Goal: Task Accomplishment & Management: Complete application form

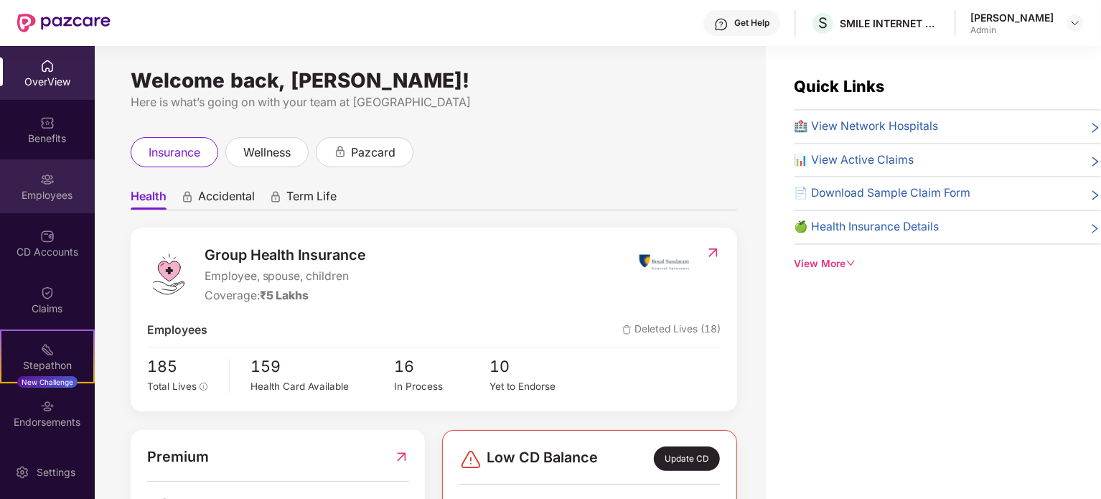
click at [31, 186] on div "Employees" at bounding box center [47, 186] width 95 height 54
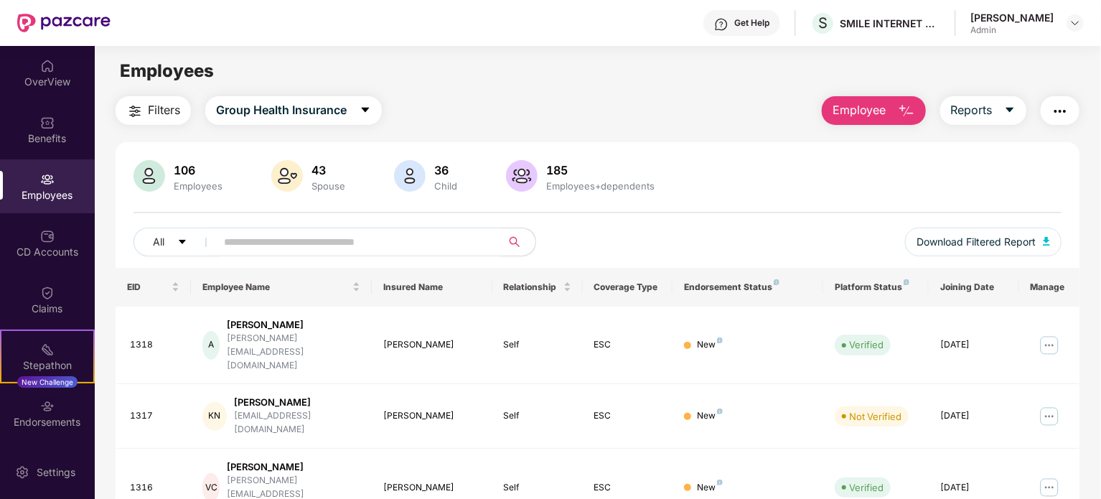
click at [335, 240] on input "text" at bounding box center [353, 242] width 258 height 22
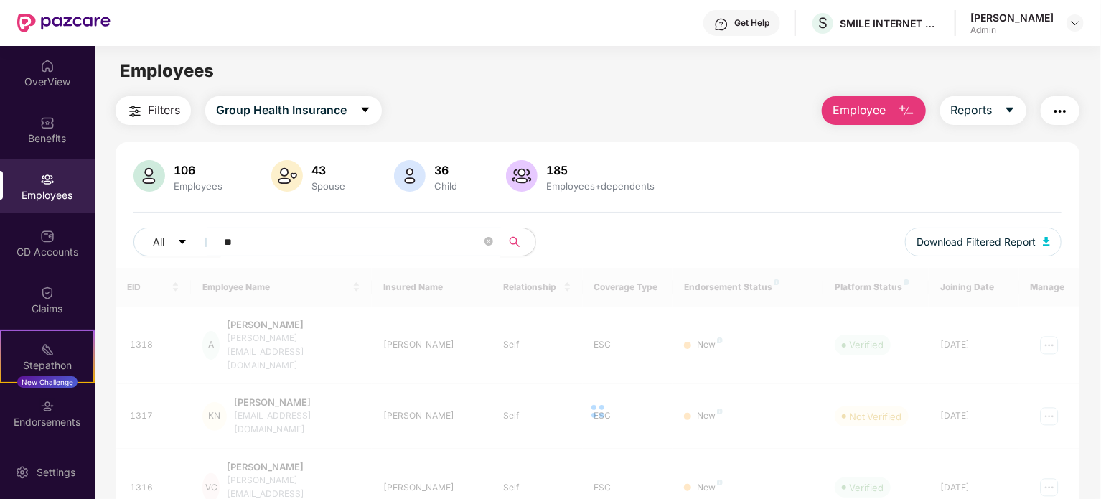
type input "*"
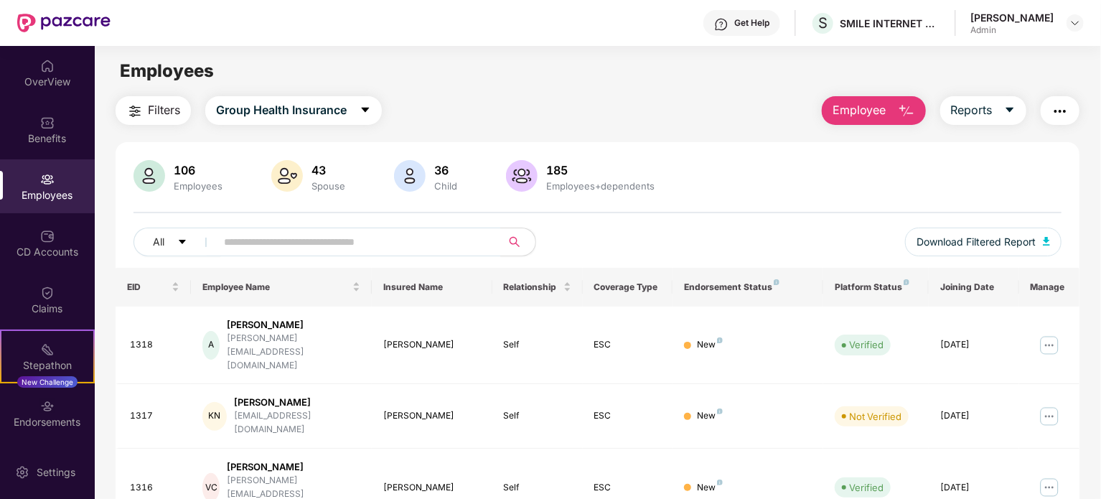
click at [869, 90] on main "Employees Filters Group Health Insurance Employee Reports 106 Employees 43 Spou…" at bounding box center [597, 295] width 1005 height 499
click at [856, 103] on span "Employee" at bounding box center [859, 110] width 54 height 18
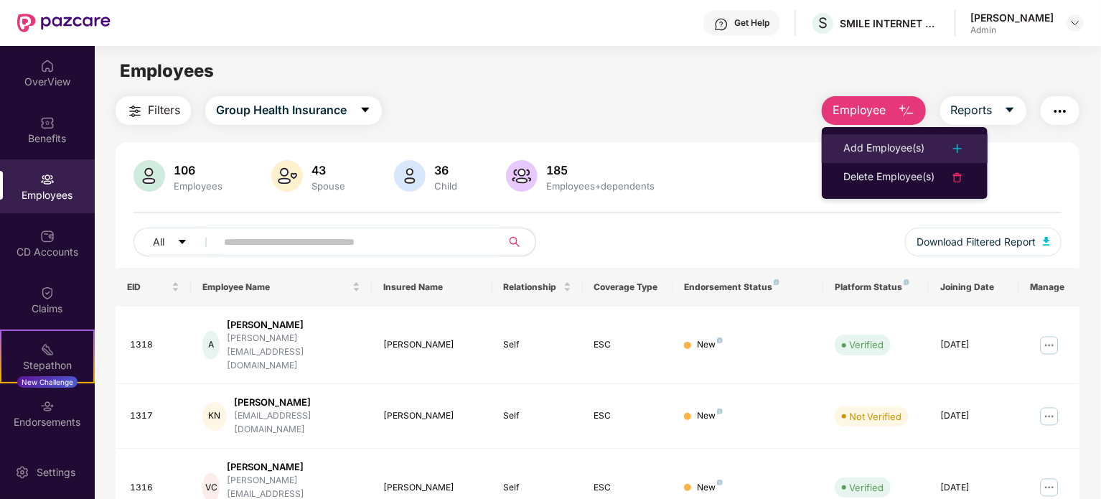
click at [849, 145] on div "Add Employee(s)" at bounding box center [883, 148] width 81 height 17
